Goal: Task Accomplishment & Management: Use online tool/utility

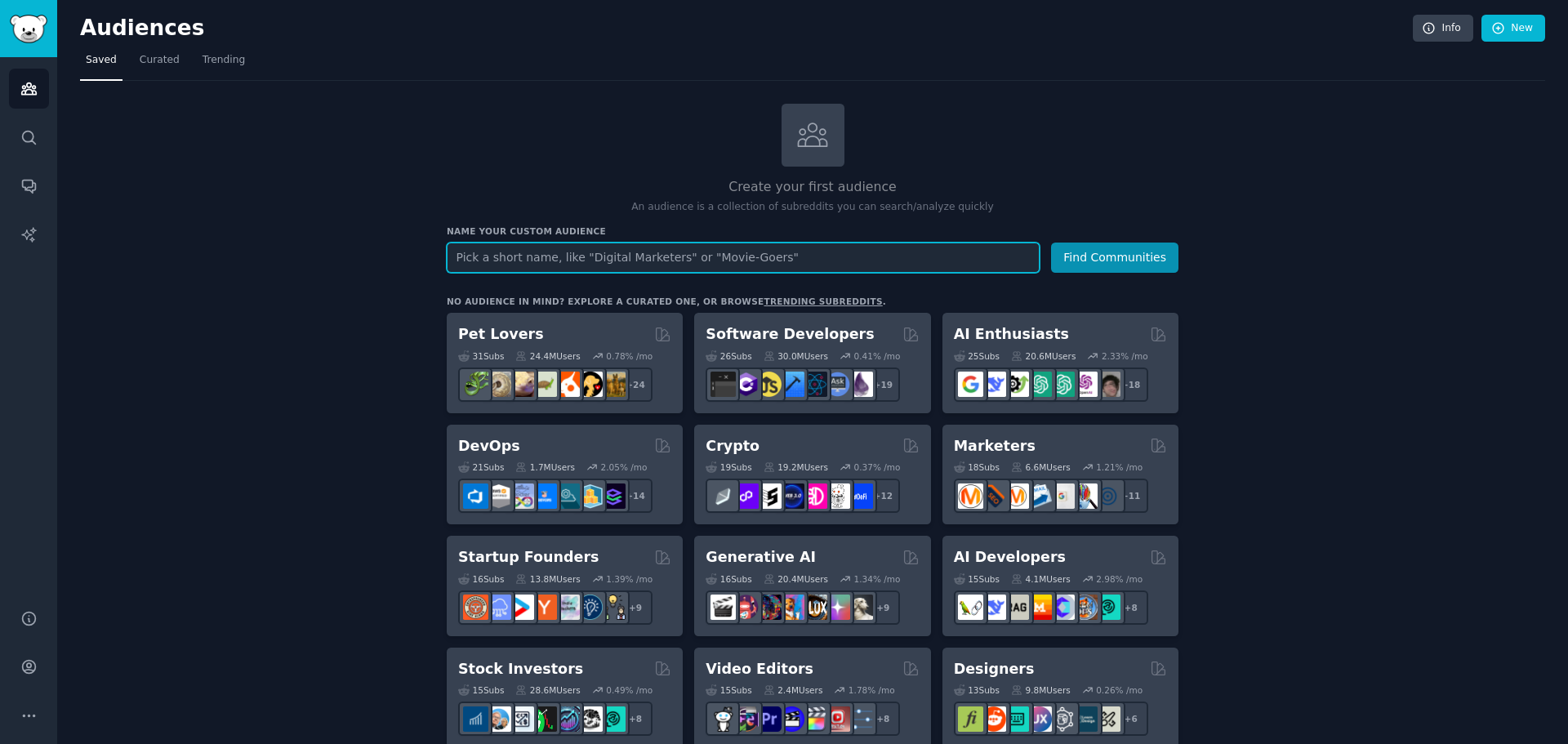
click at [471, 261] on input "text" at bounding box center [743, 258] width 593 height 31
type input "handbag"
type input "luxury handbag"
click at [1051, 242] on button "Find Communities" at bounding box center [1115, 258] width 127 height 31
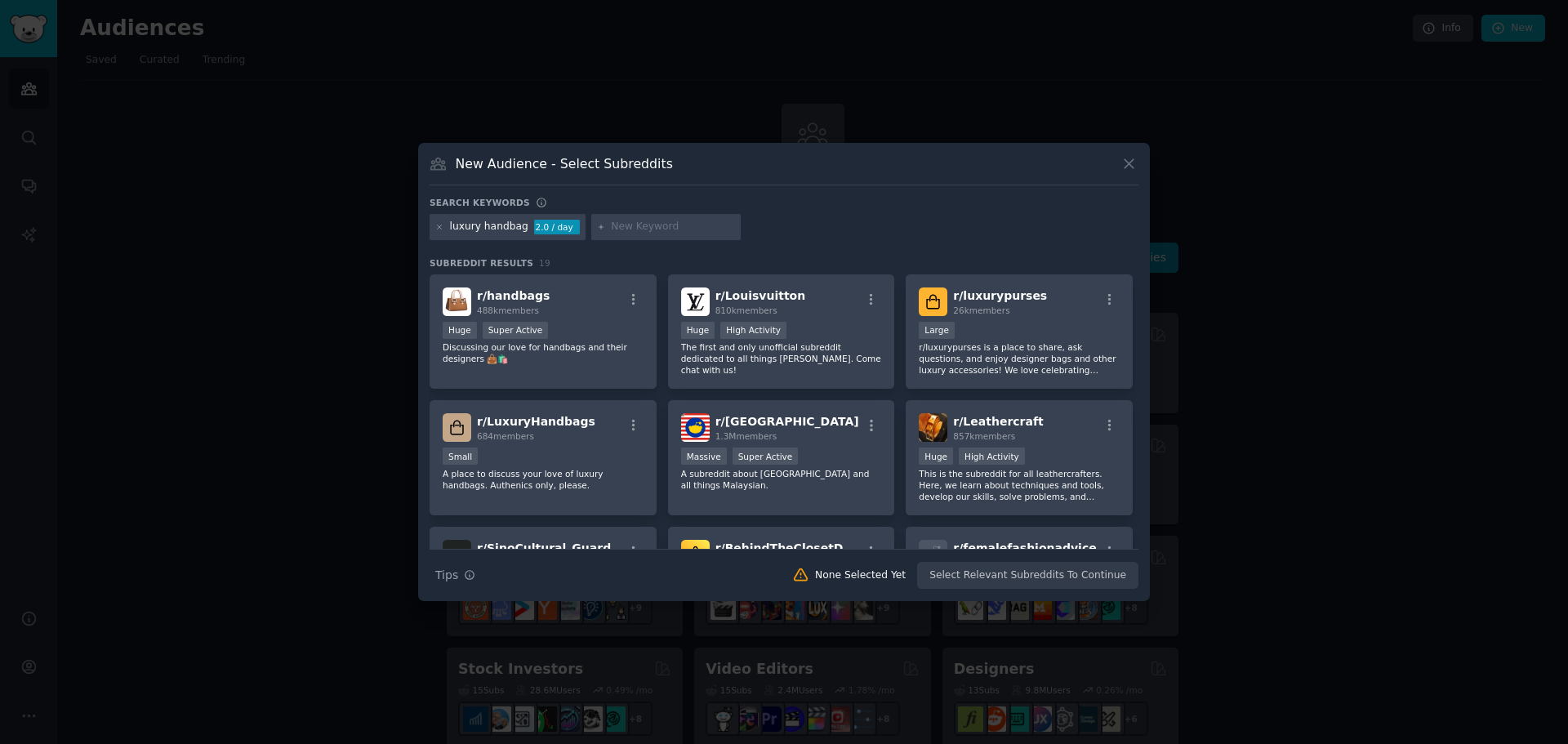
click at [636, 230] on input "text" at bounding box center [673, 227] width 124 height 14
type input "[GEOGRAPHIC_DATA]"
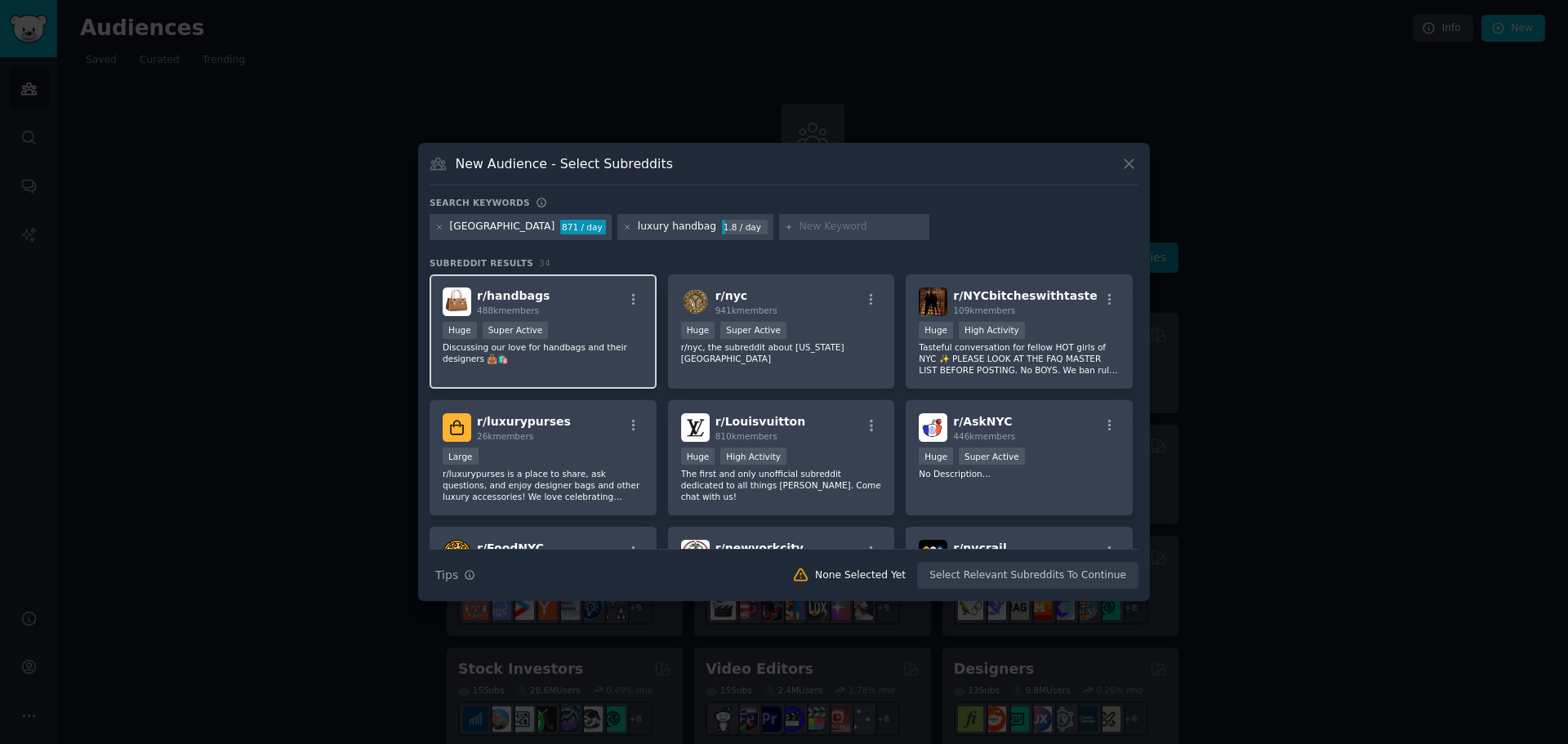
click at [604, 305] on div "r/ handbags 488k members" at bounding box center [543, 302] width 201 height 29
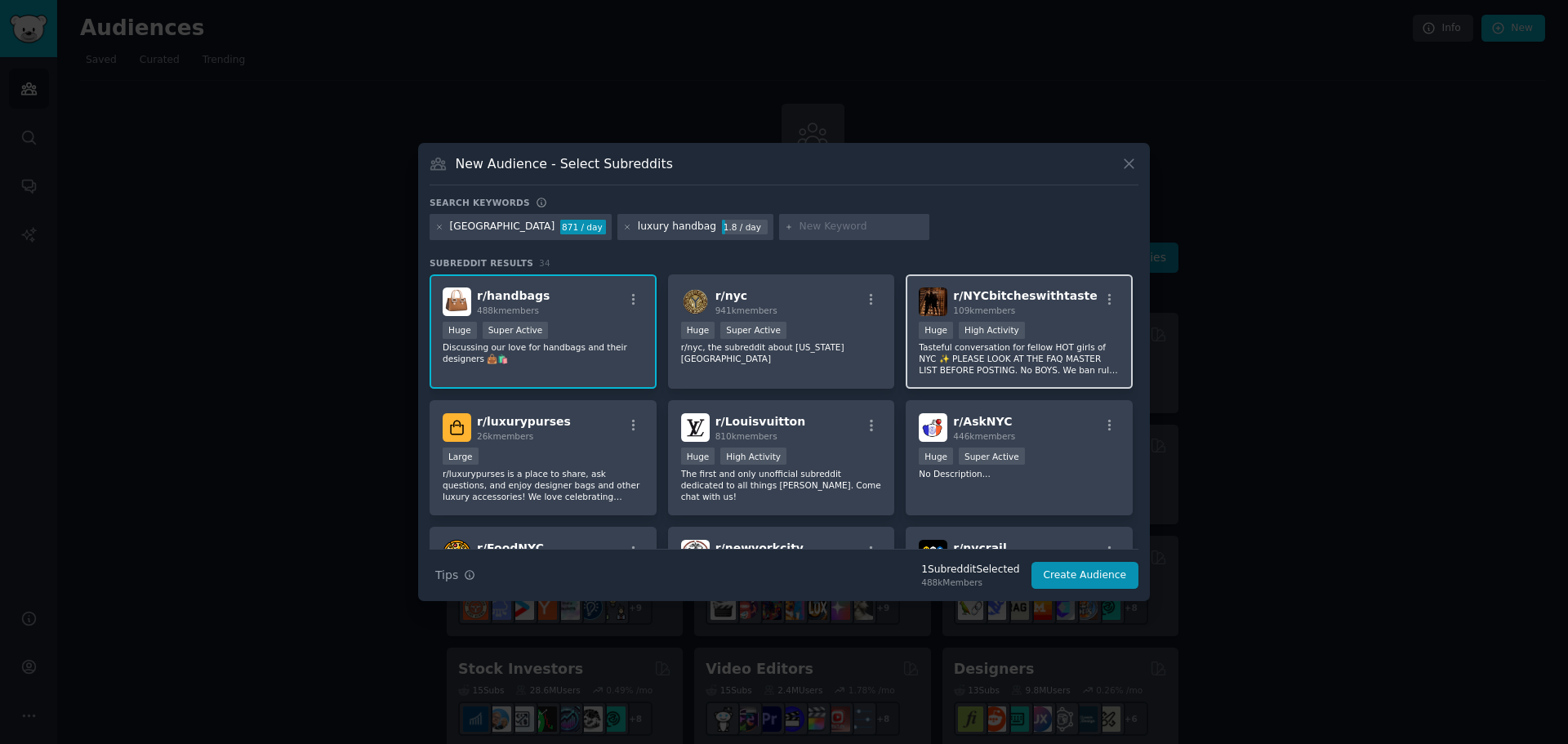
click at [1045, 307] on div "109k members" at bounding box center [1024, 311] width 144 height 12
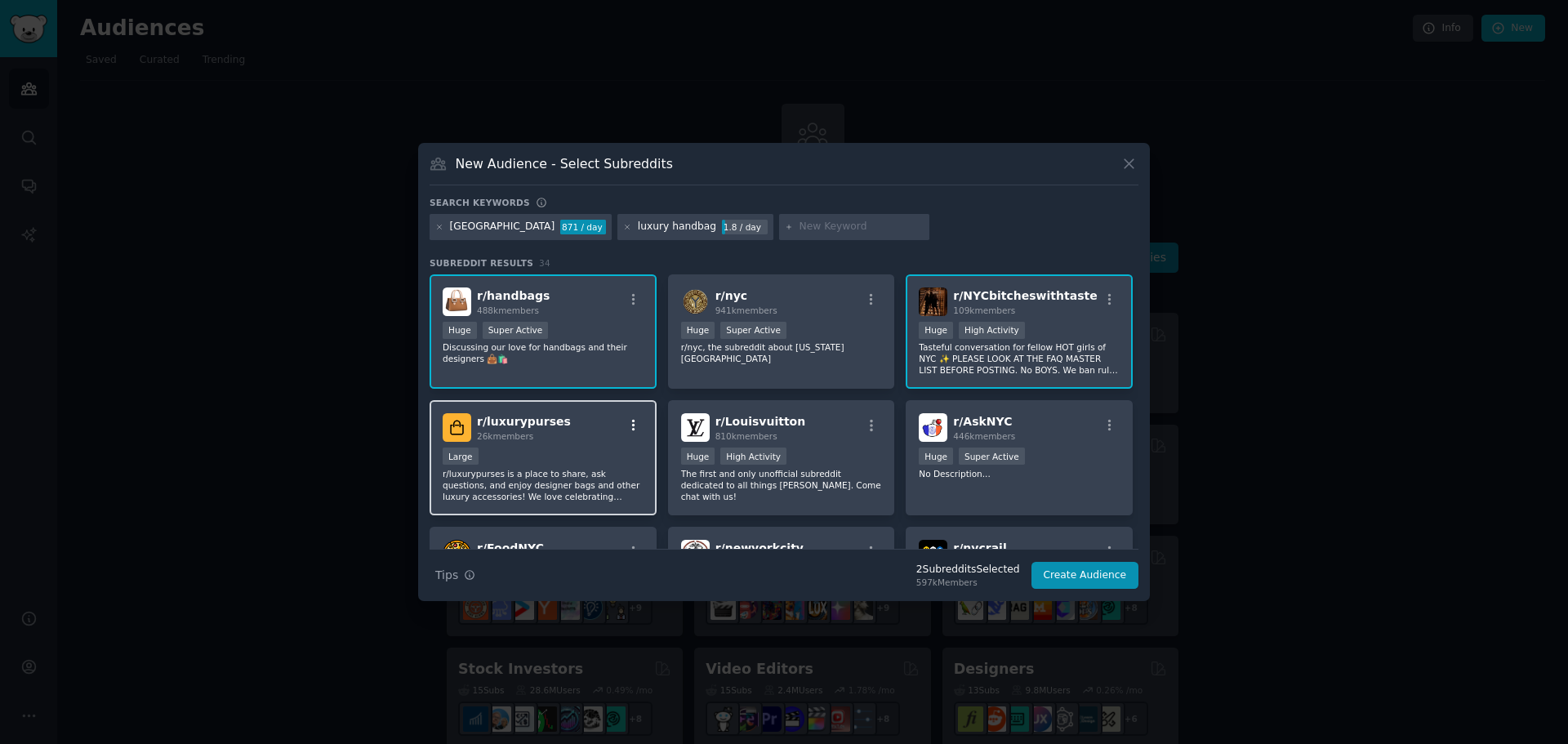
click at [626, 427] on icon "button" at bounding box center [633, 425] width 14 height 14
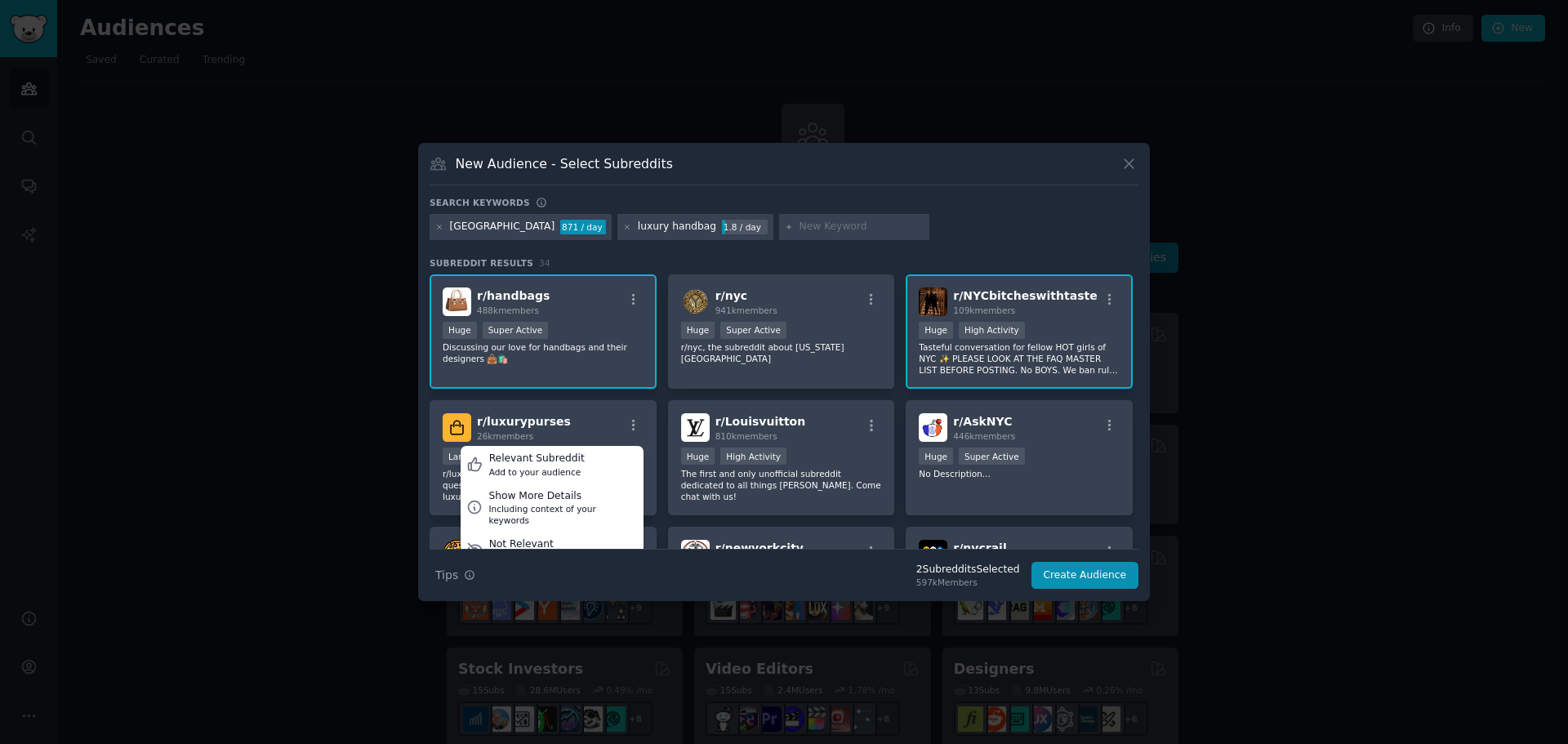
scroll to position [82, 0]
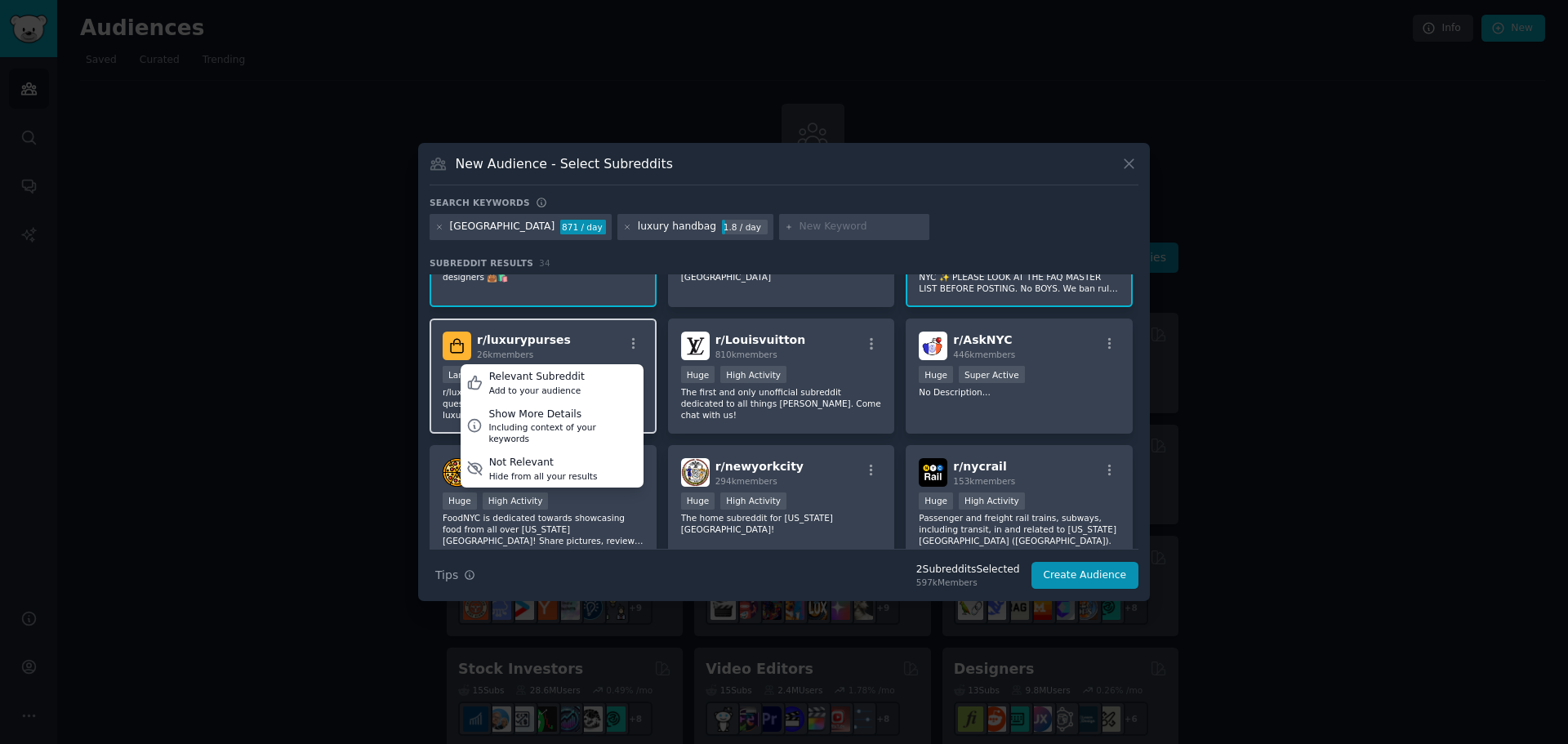
click at [565, 342] on div "r/ luxurypurses 26k members Relevant Subreddit Add to your audience Show More D…" at bounding box center [543, 346] width 201 height 29
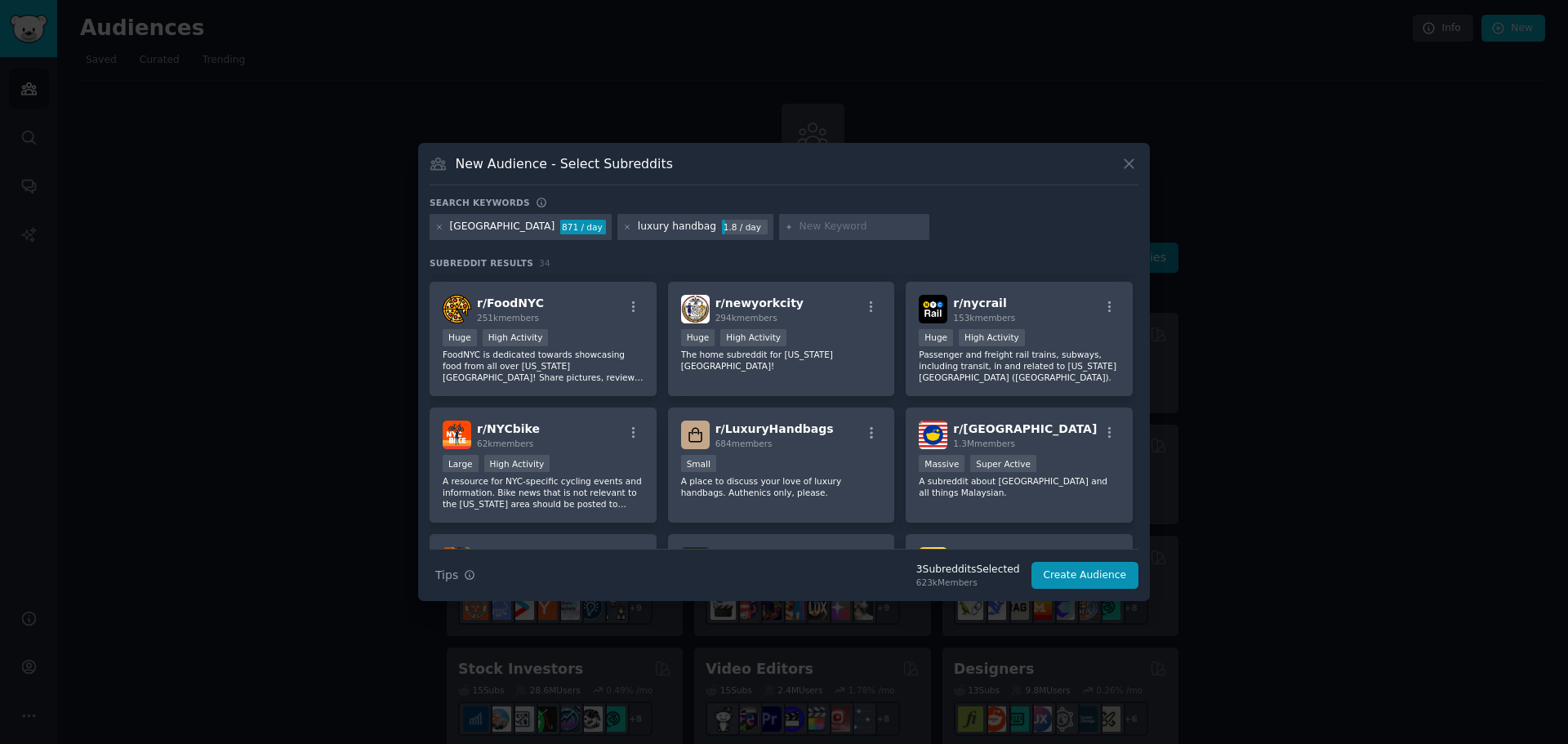
scroll to position [327, 0]
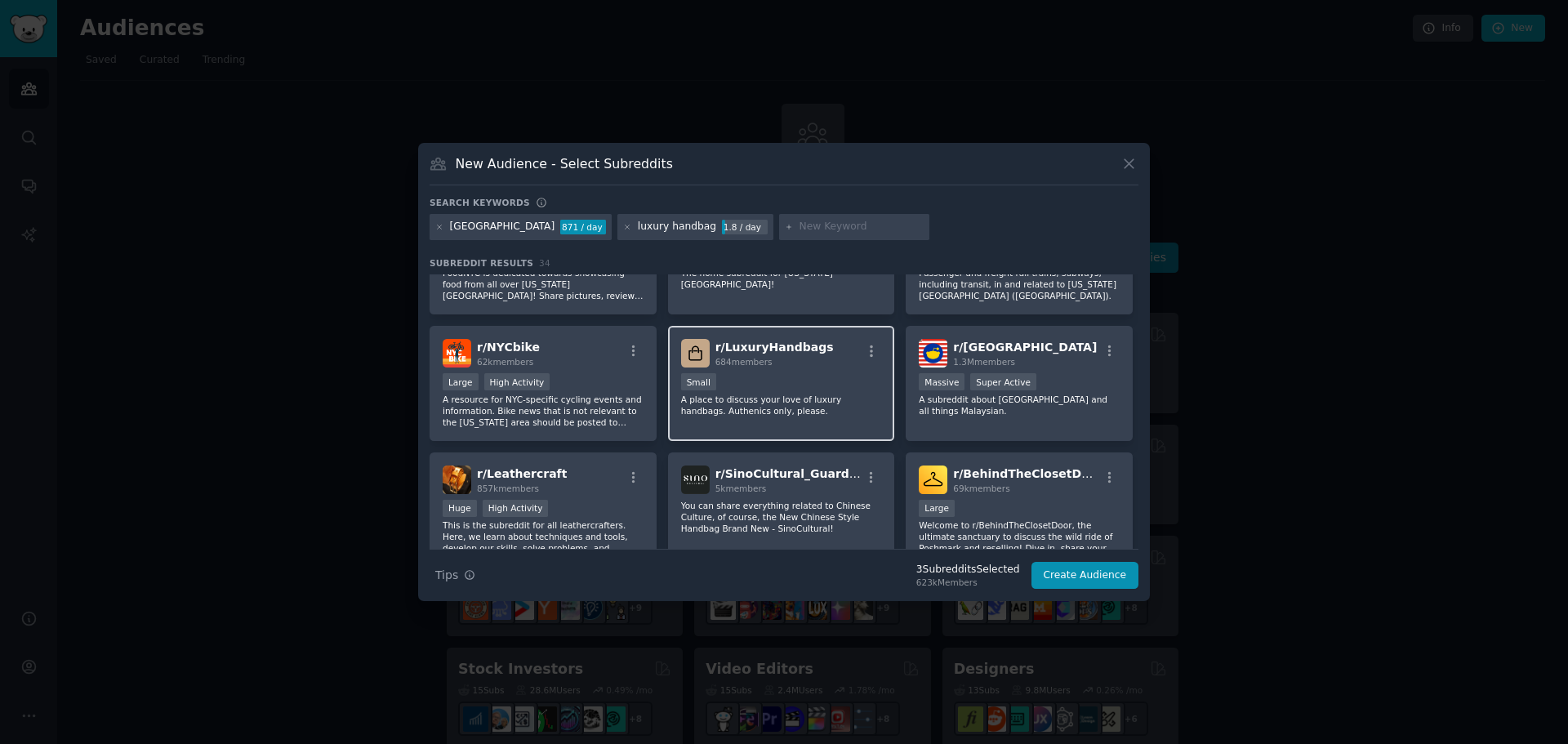
click at [861, 392] on div "100 - 1000 members Small" at bounding box center [781, 383] width 201 height 21
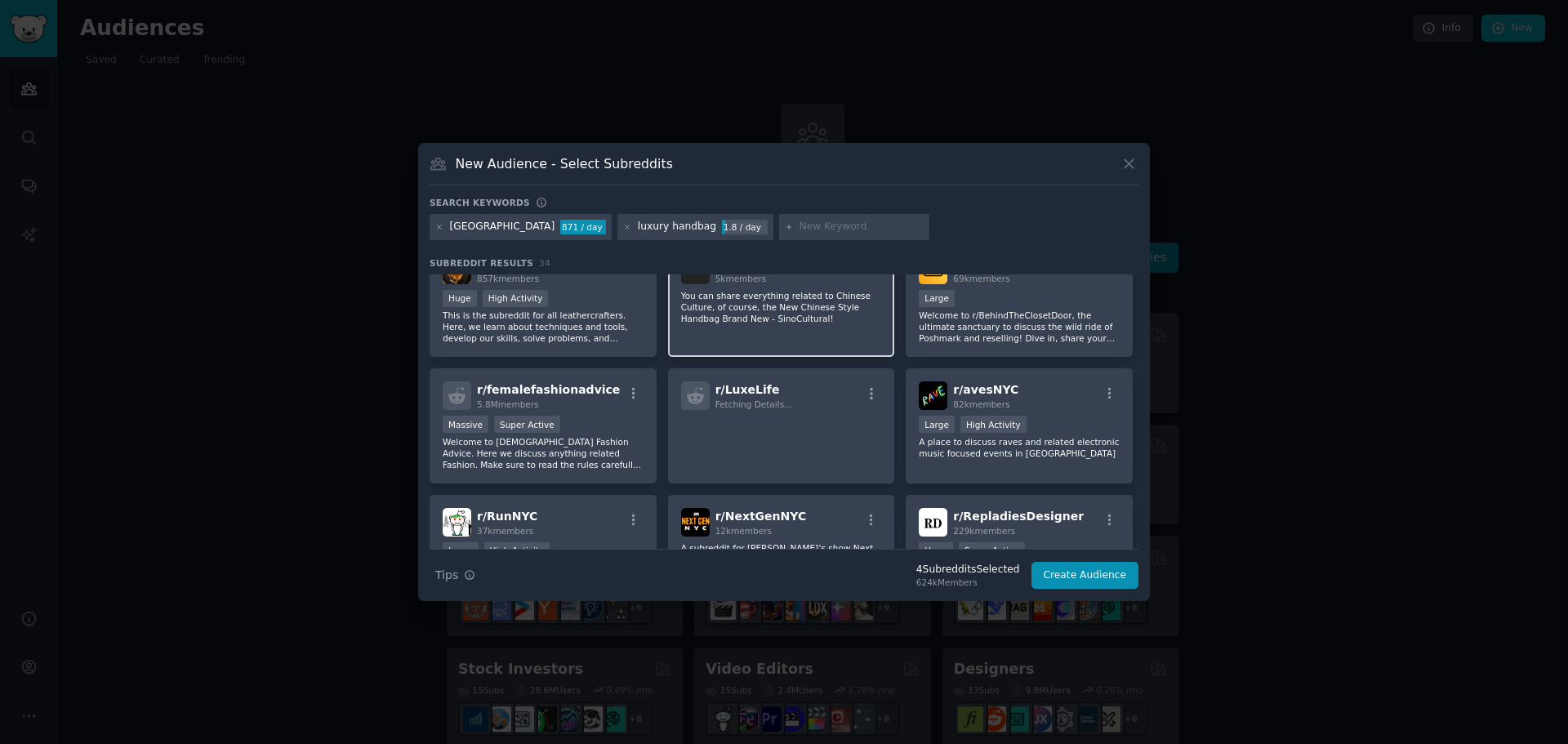
scroll to position [572, 0]
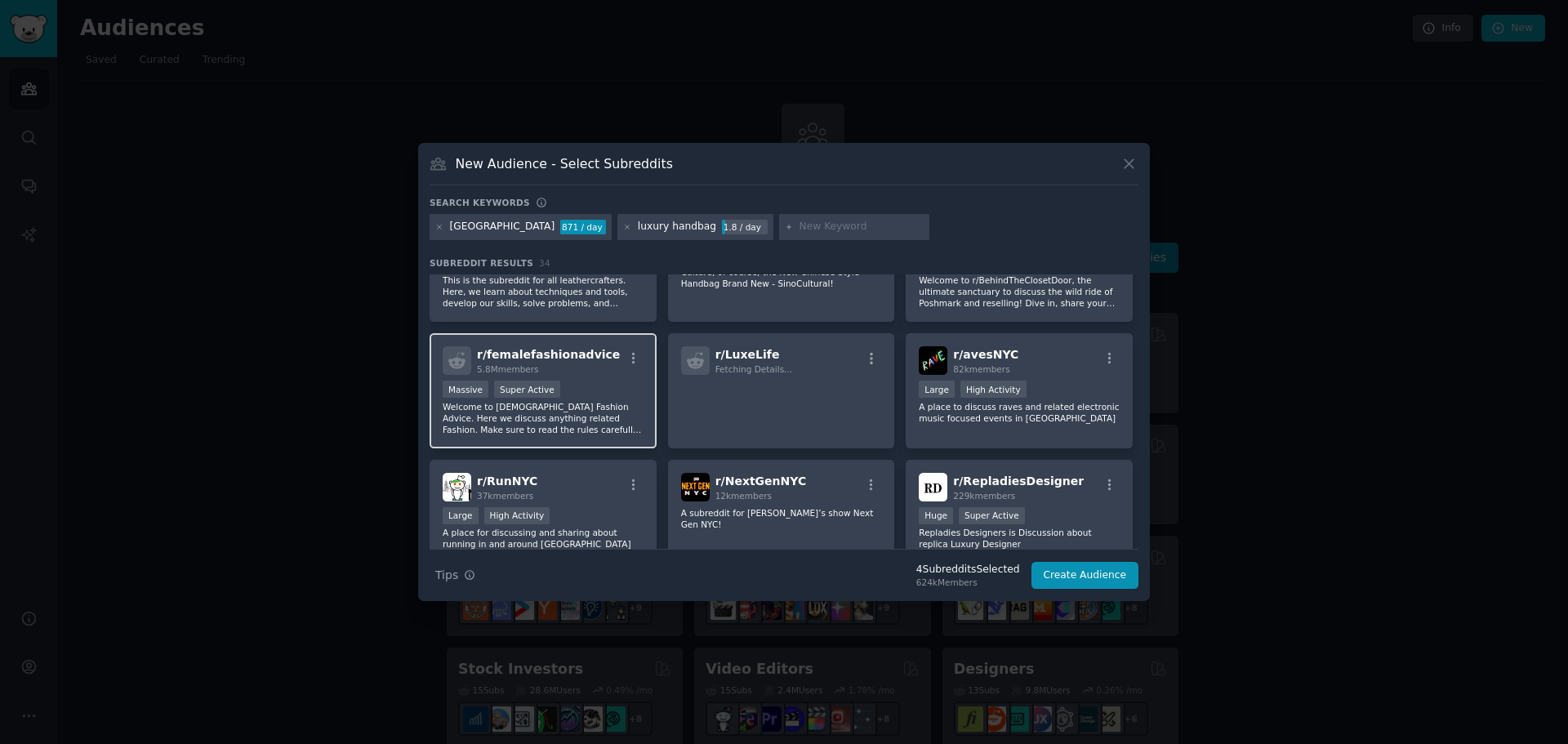
click at [607, 392] on div "Massive Super Active" at bounding box center [543, 390] width 201 height 21
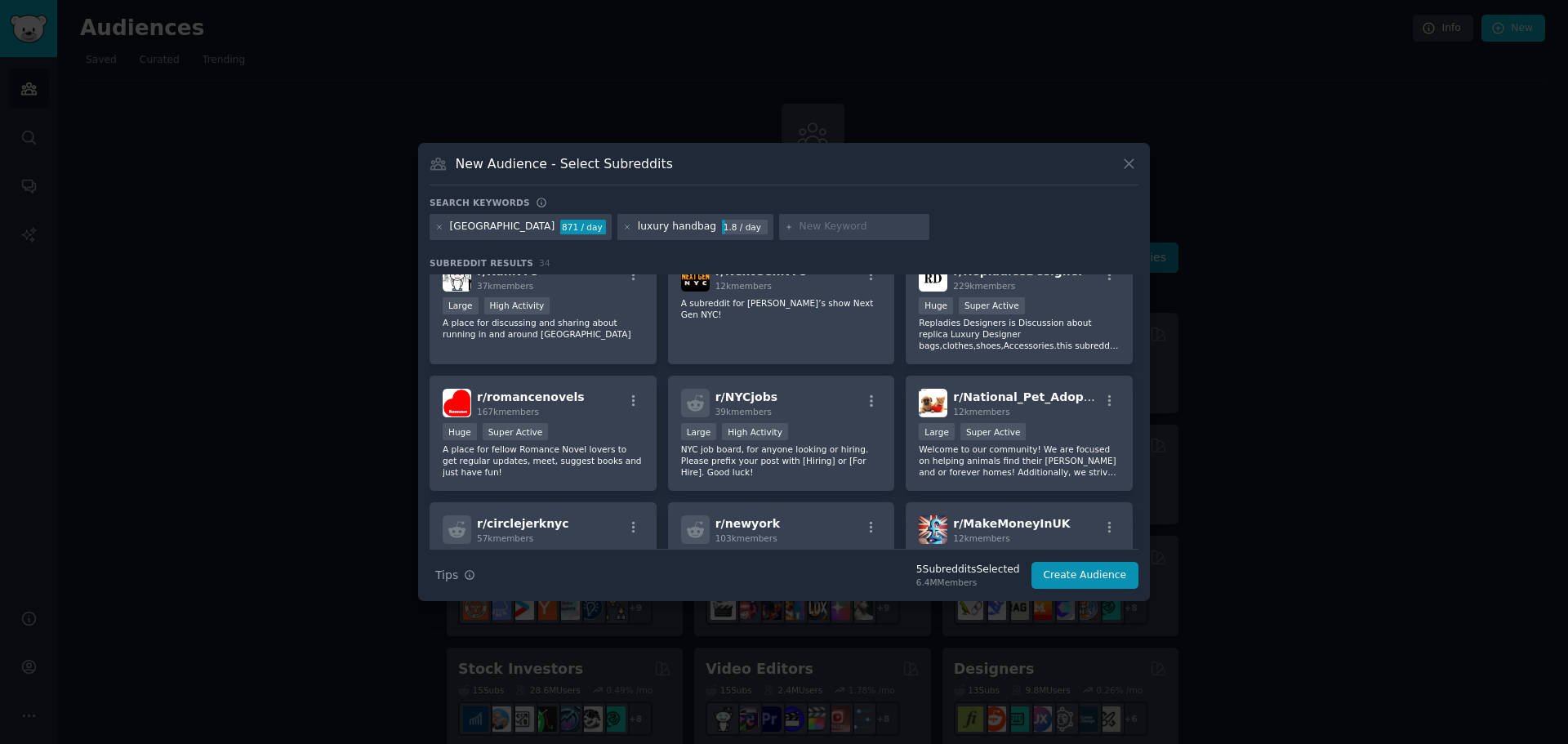
scroll to position [817, 0]
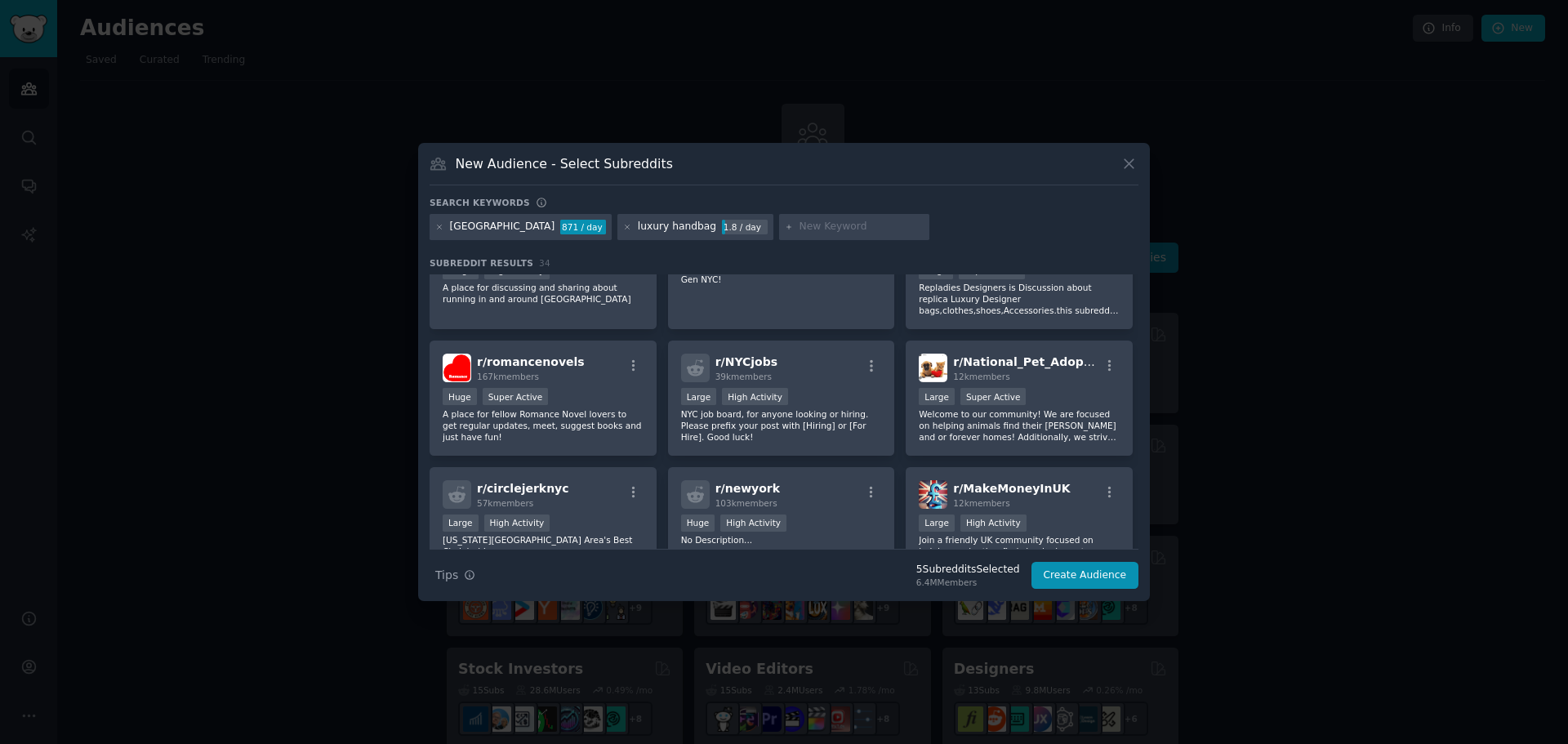
click at [799, 226] on input "text" at bounding box center [861, 227] width 124 height 14
type input "luxury"
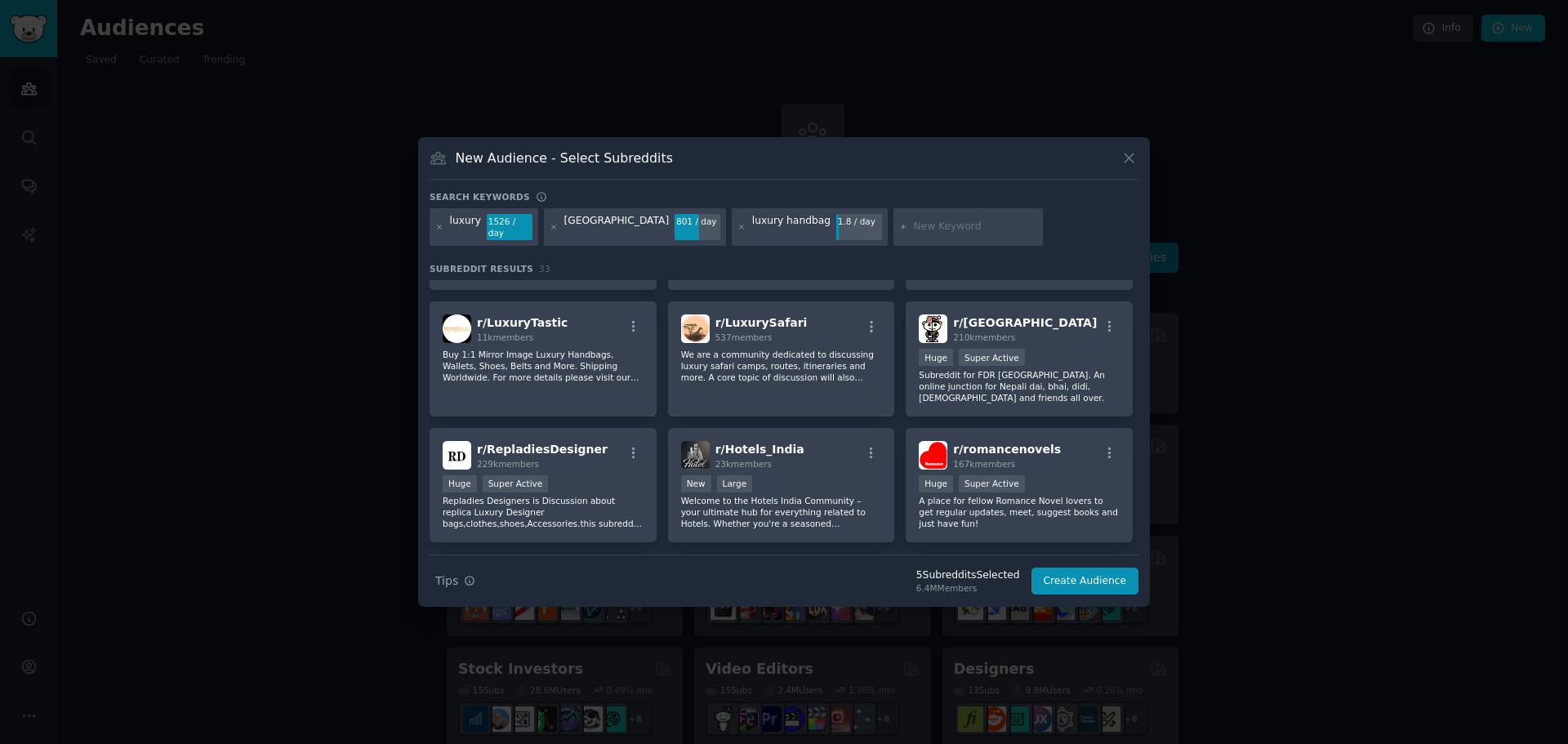
scroll to position [1136, 0]
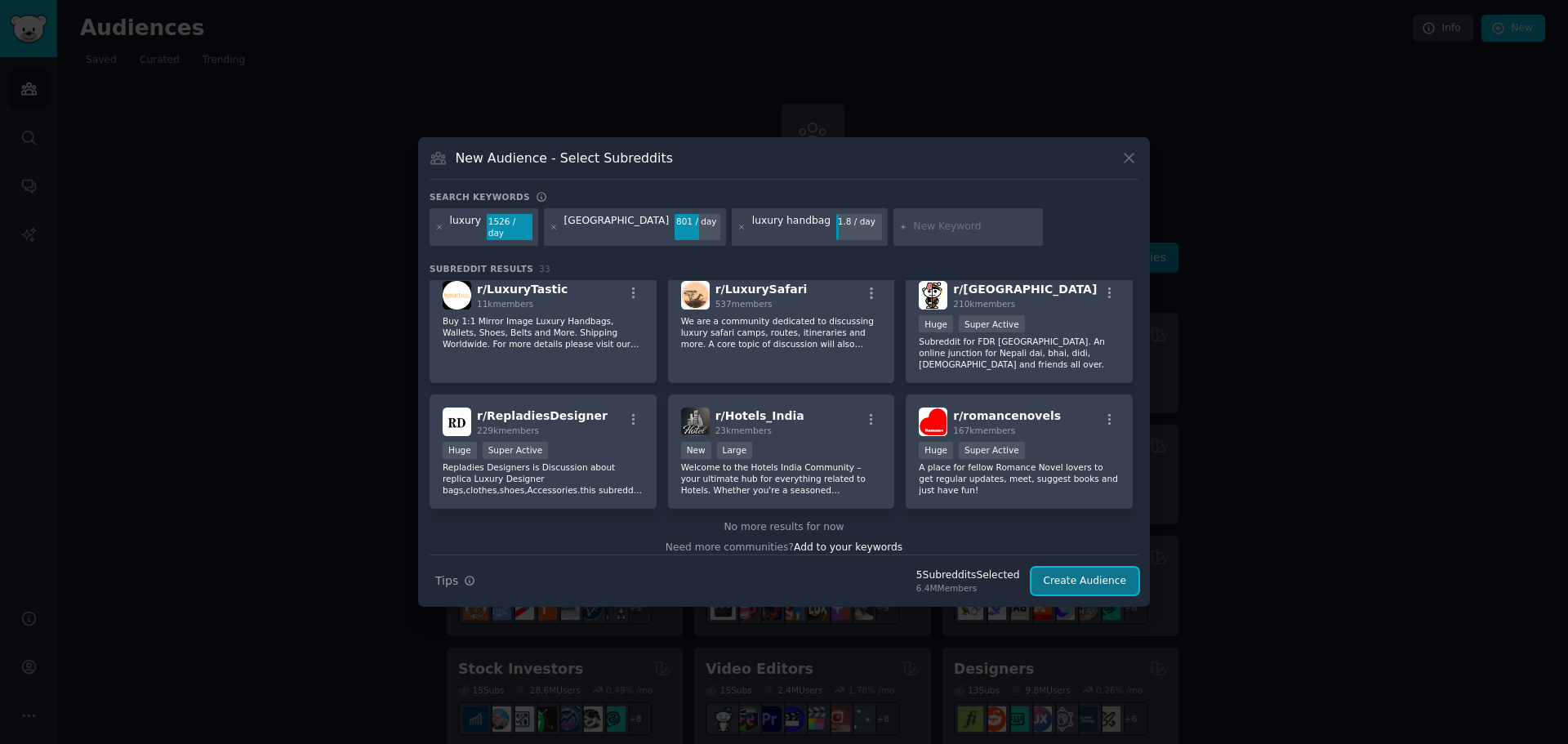
click at [1099, 582] on button "Create Audience" at bounding box center [1085, 582] width 108 height 28
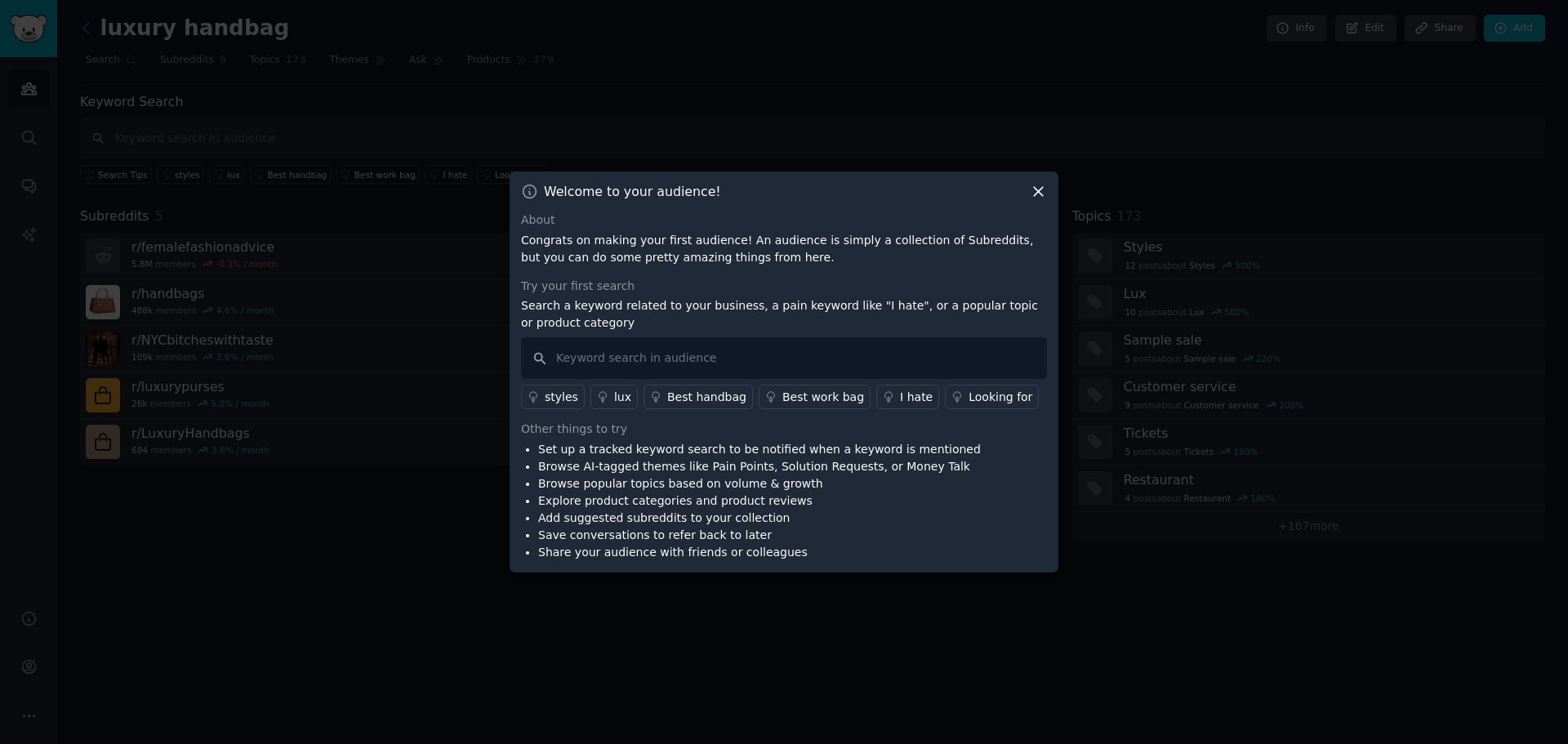
click at [1037, 195] on icon at bounding box center [1038, 191] width 17 height 17
